Goal: Information Seeking & Learning: Learn about a topic

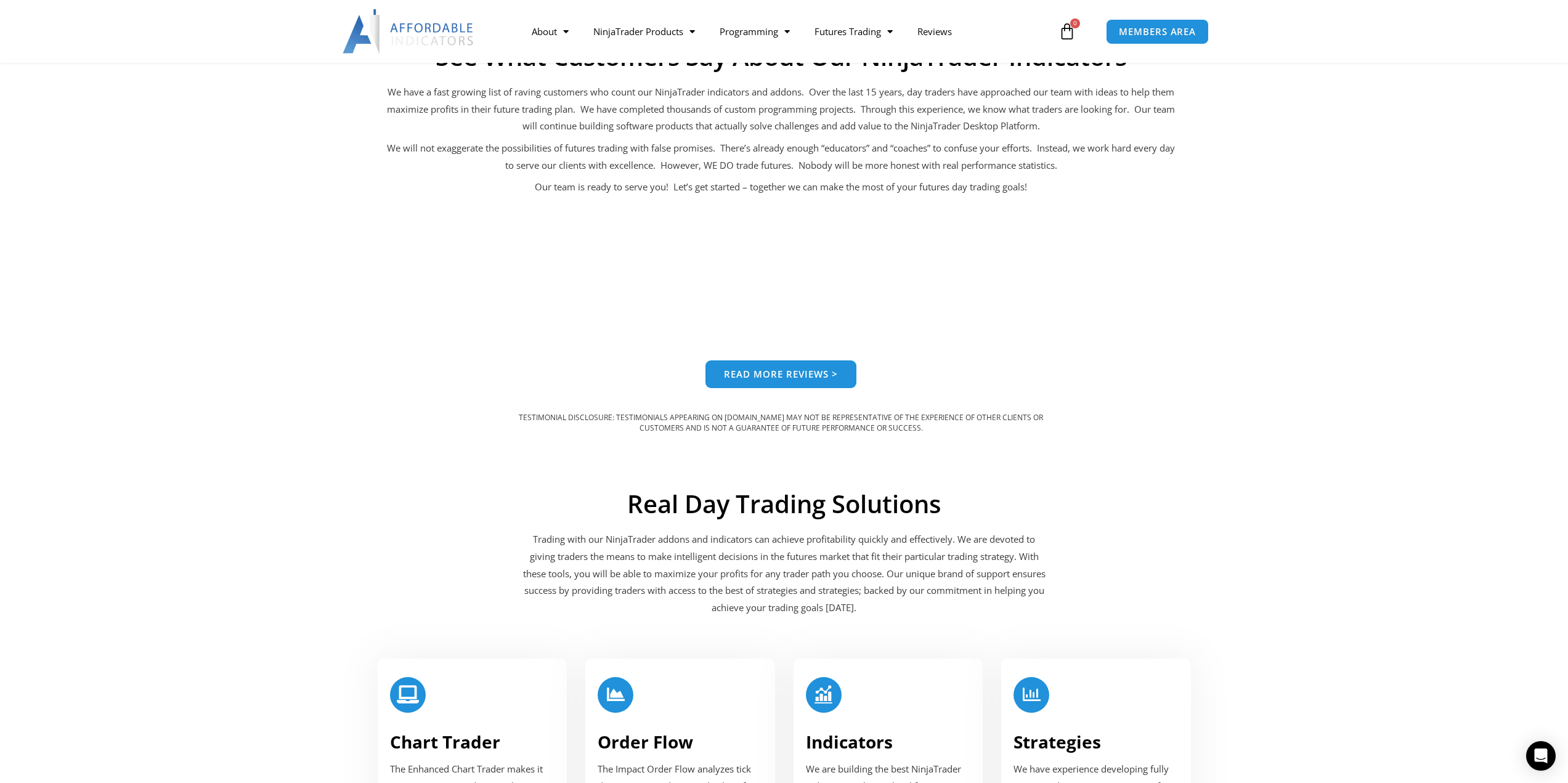
scroll to position [1355, 0]
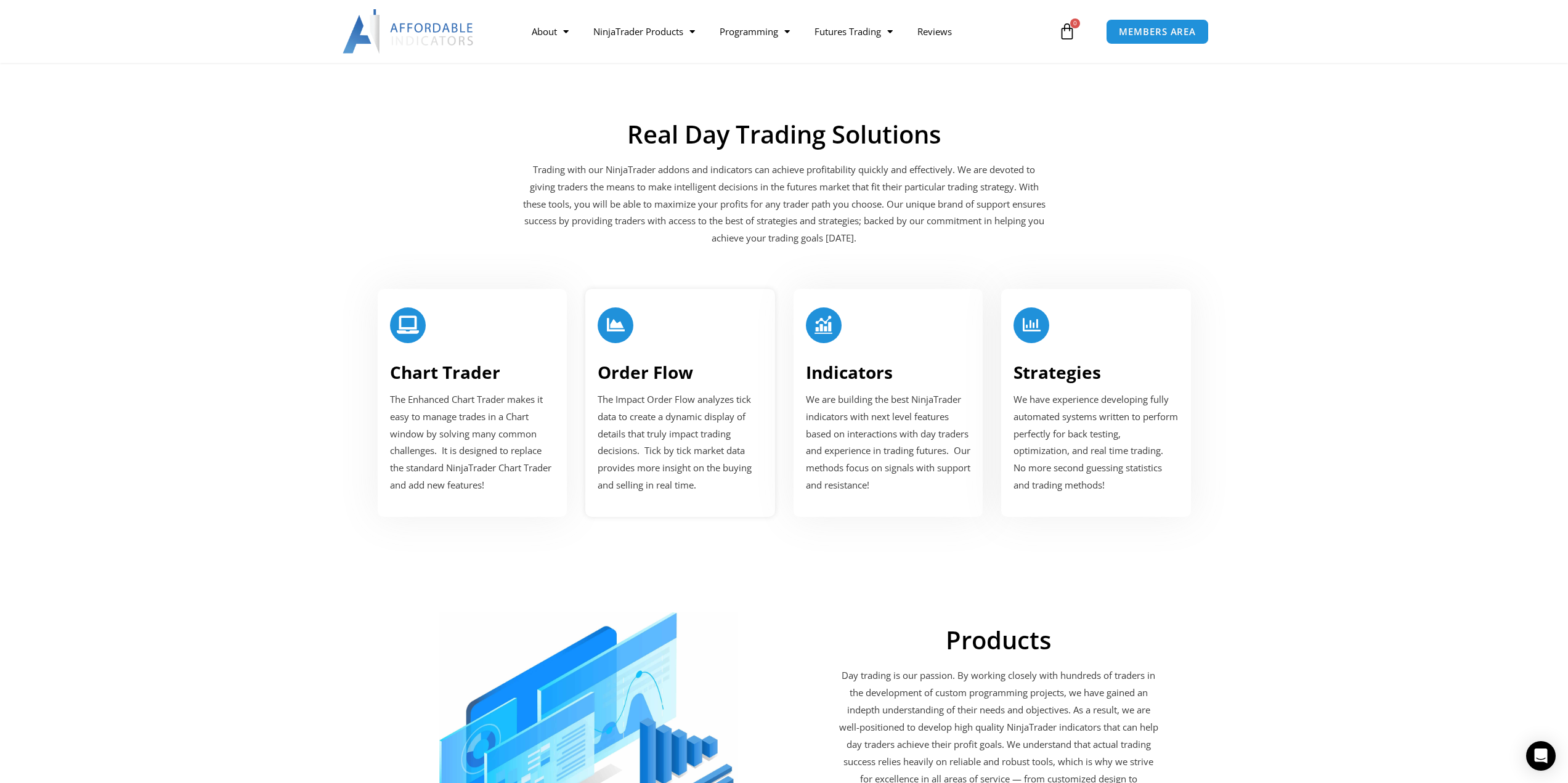
click at [700, 371] on h3 "Order Flow" at bounding box center [680, 372] width 165 height 22
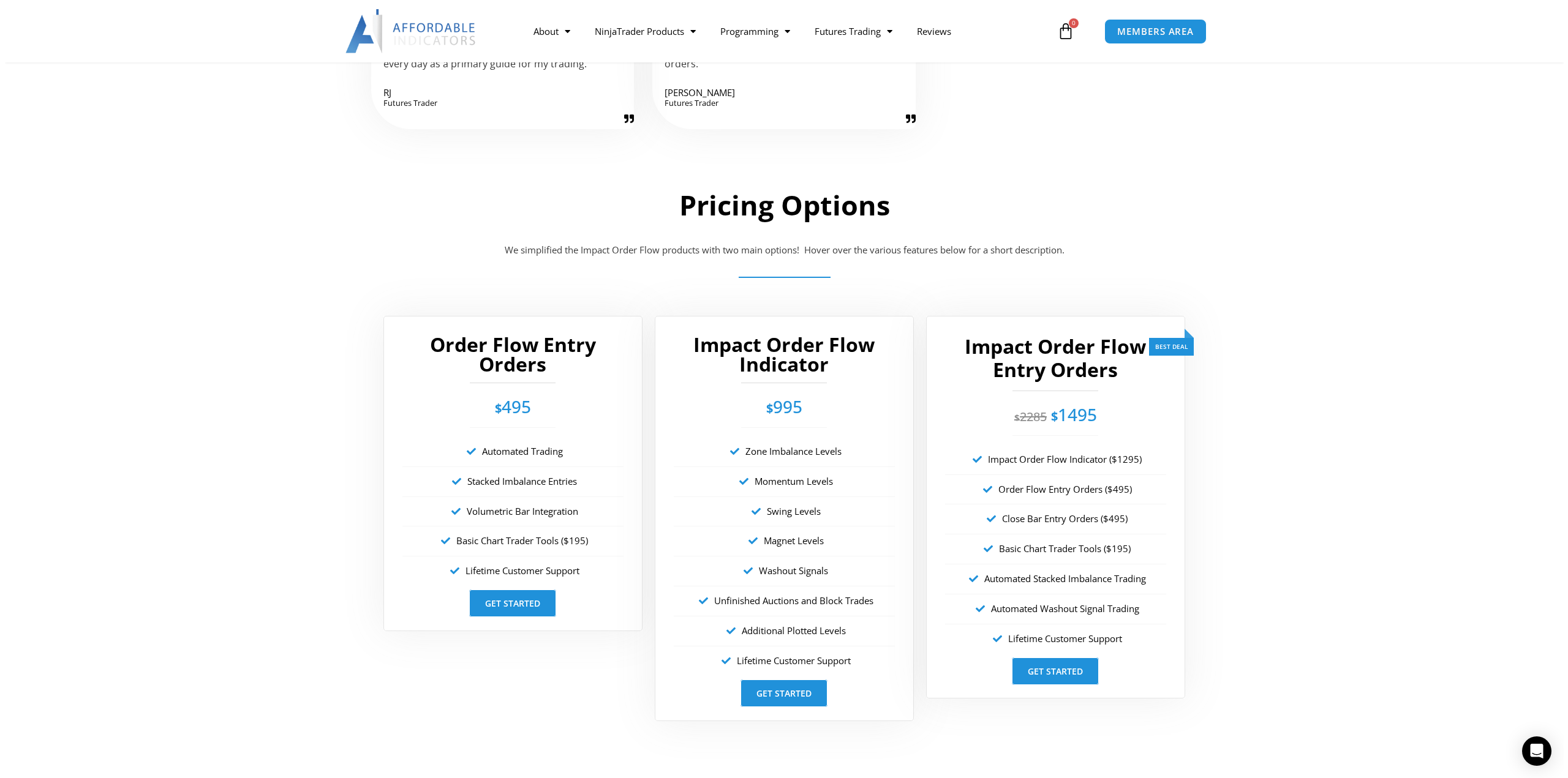
scroll to position [2020, 0]
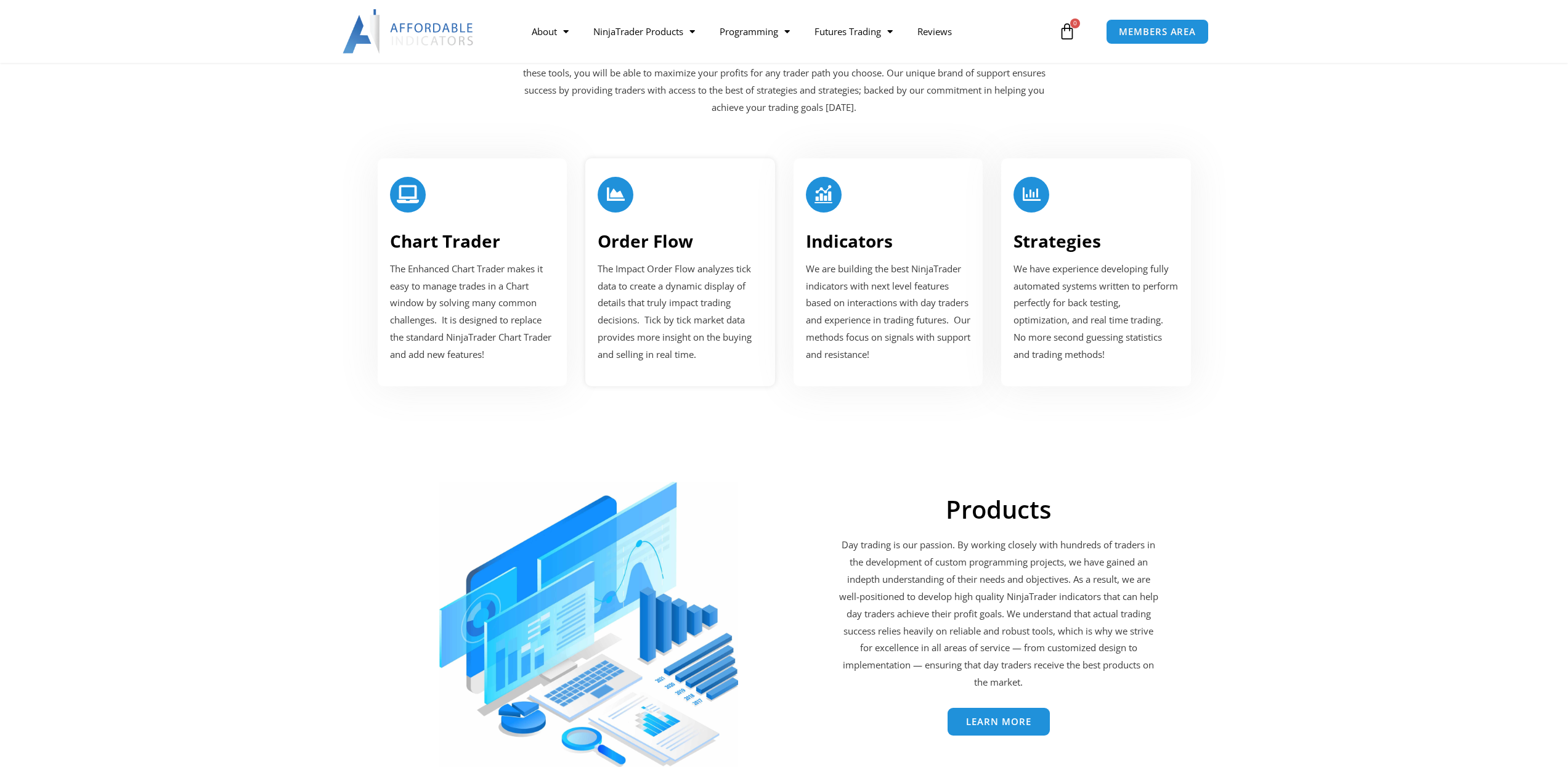
scroll to position [1355, 0]
